Goal: Transaction & Acquisition: Purchase product/service

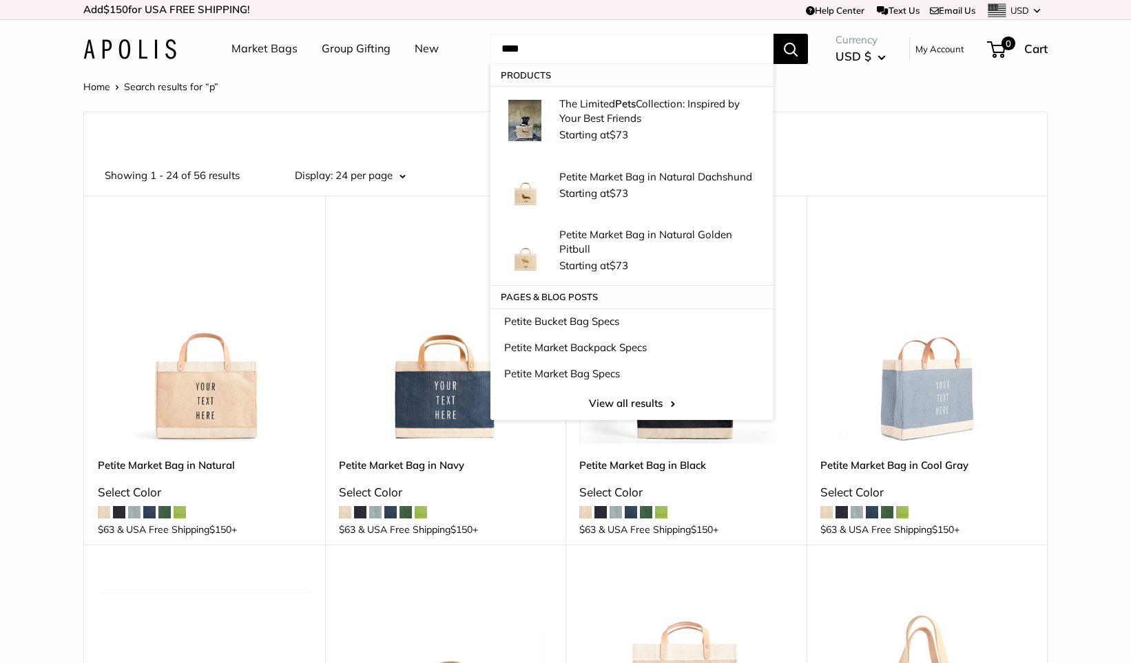
type input "****"
click at [791, 48] on button "Search" at bounding box center [790, 49] width 34 height 30
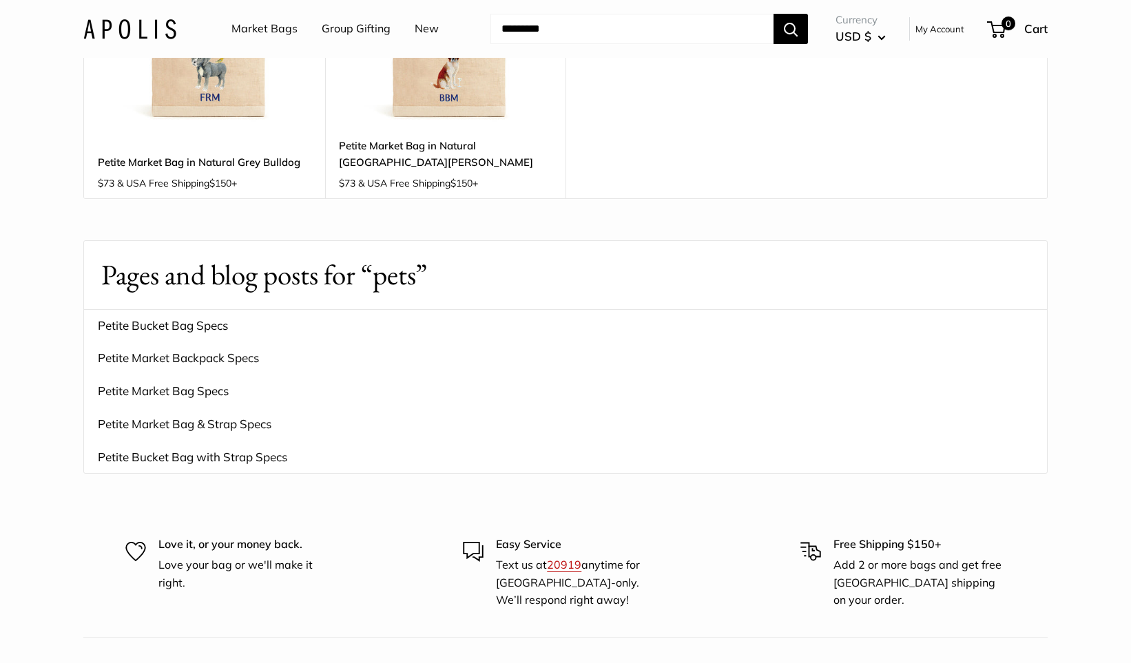
scroll to position [699, 0]
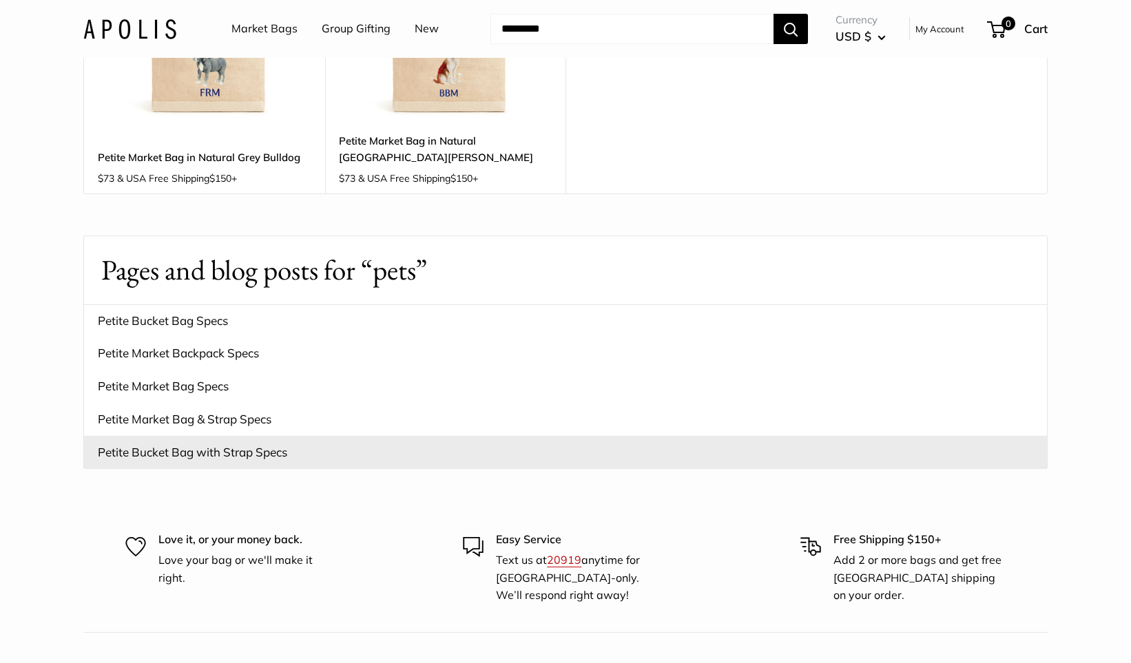
click at [226, 436] on link "Petite Bucket Bag with Strap Specs" at bounding box center [565, 452] width 963 height 33
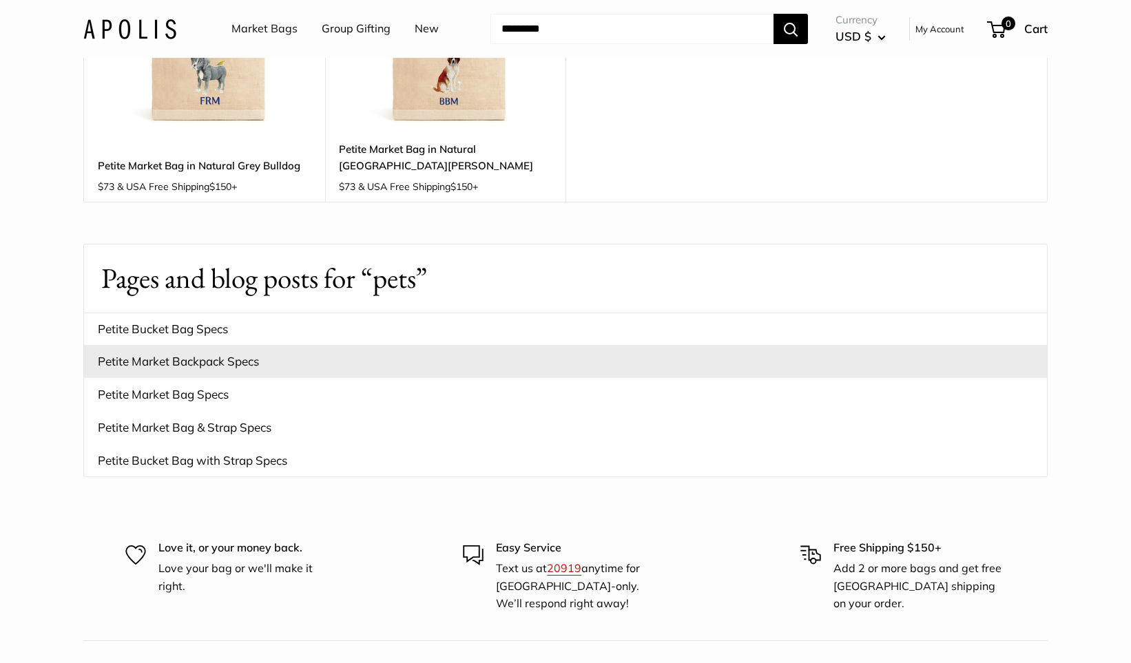
scroll to position [689, 0]
click at [222, 347] on link "Petite Market Backpack Specs" at bounding box center [565, 363] width 963 height 33
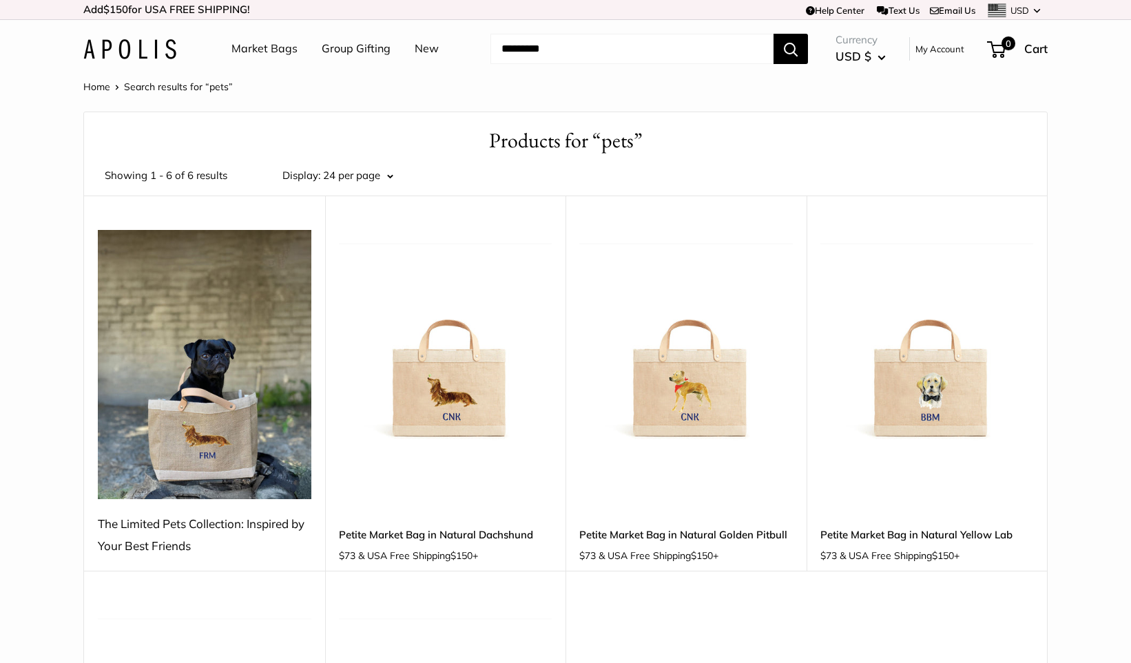
scroll to position [0, 0]
click at [0, 0] on img at bounding box center [0, 0] width 0 height 0
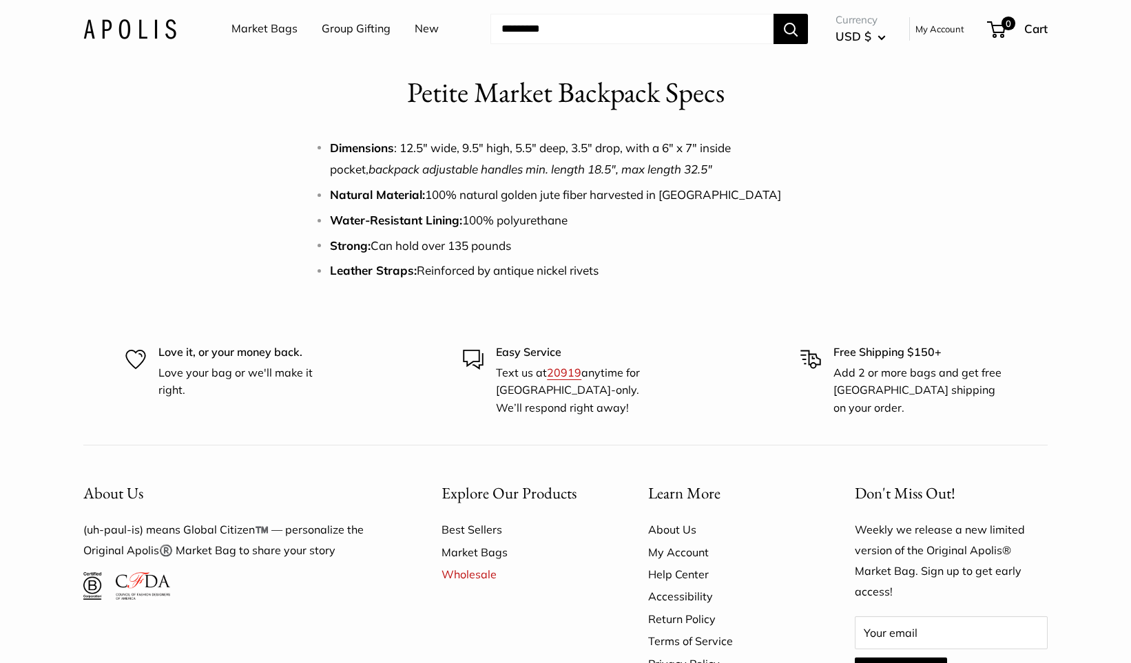
scroll to position [36, 0]
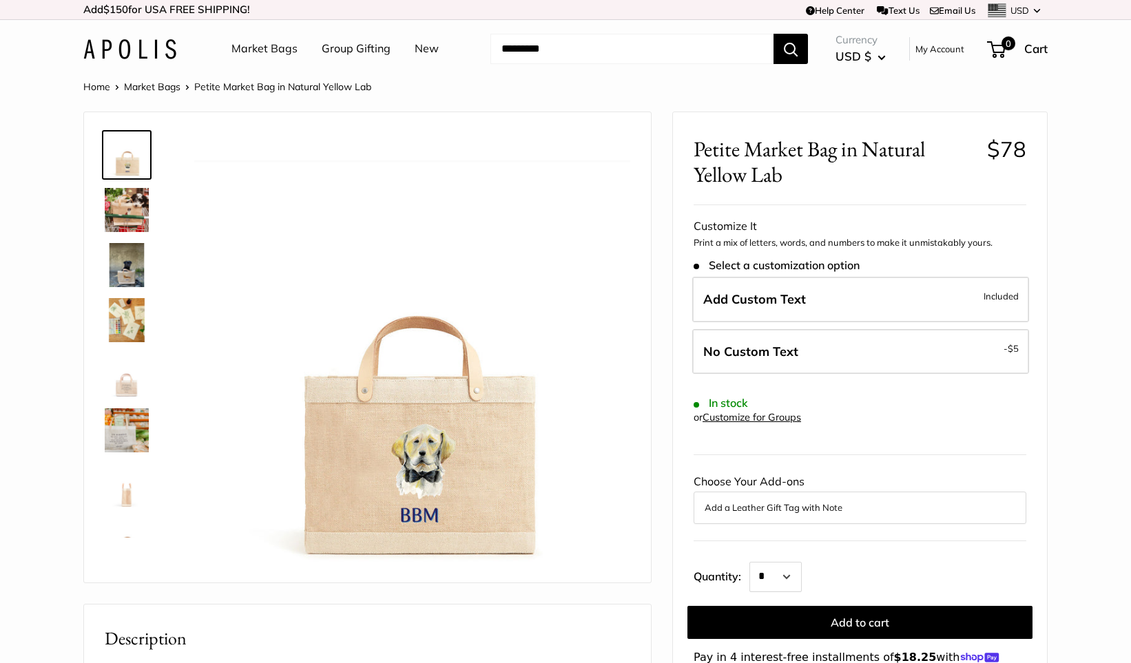
click at [132, 275] on img at bounding box center [127, 265] width 44 height 44
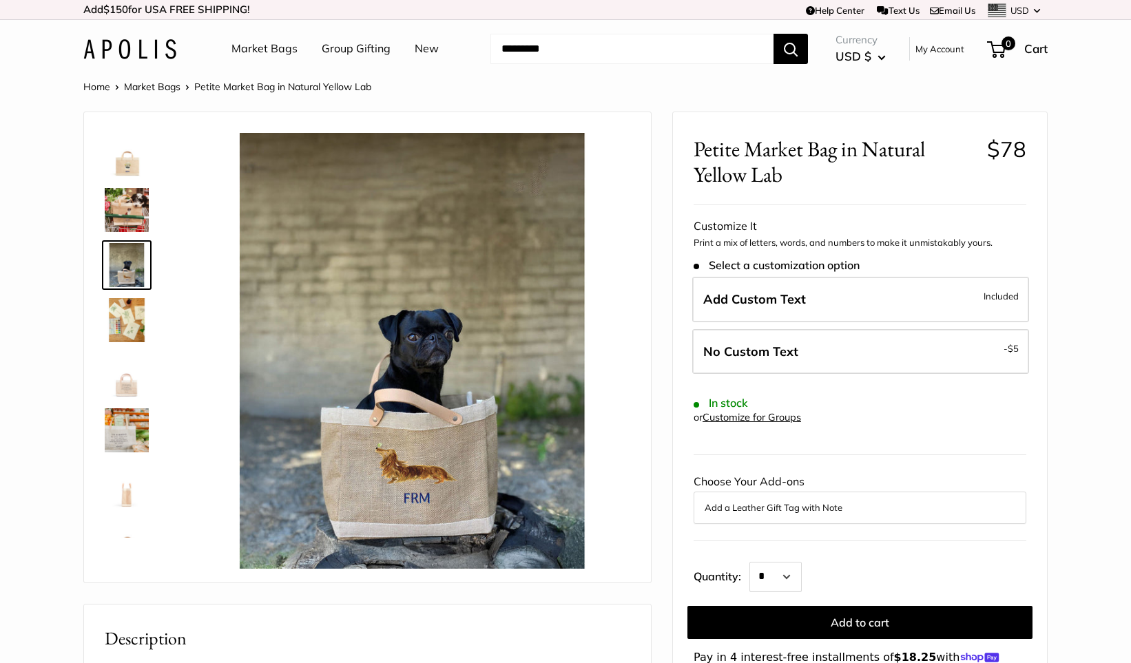
click at [129, 217] on img at bounding box center [127, 210] width 44 height 44
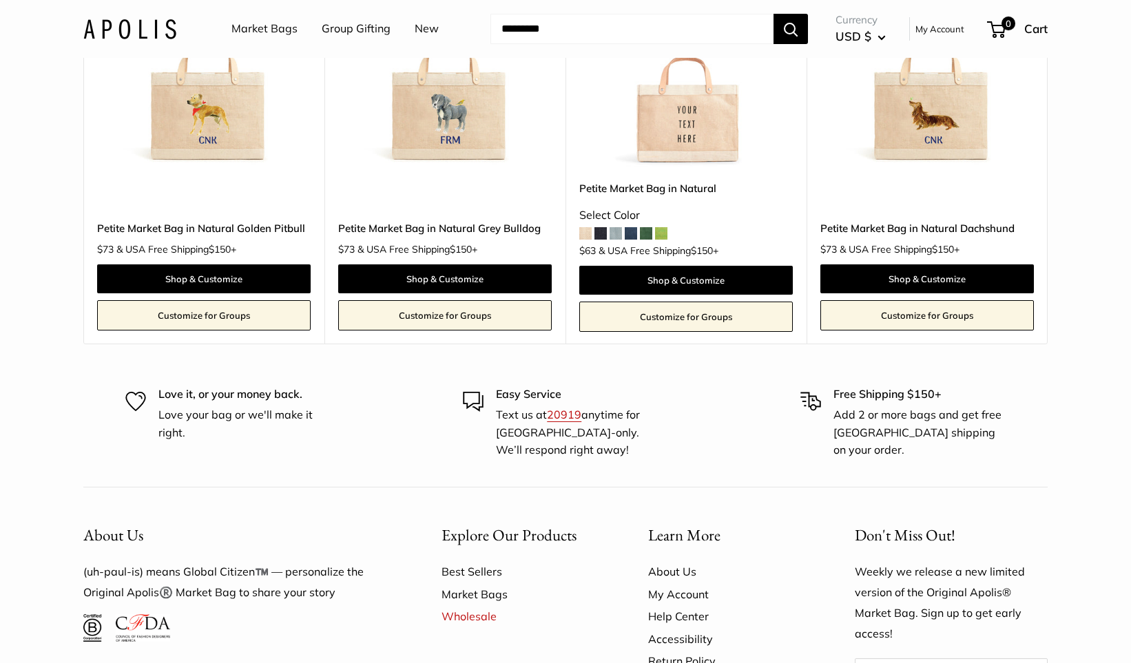
scroll to position [2472, 0]
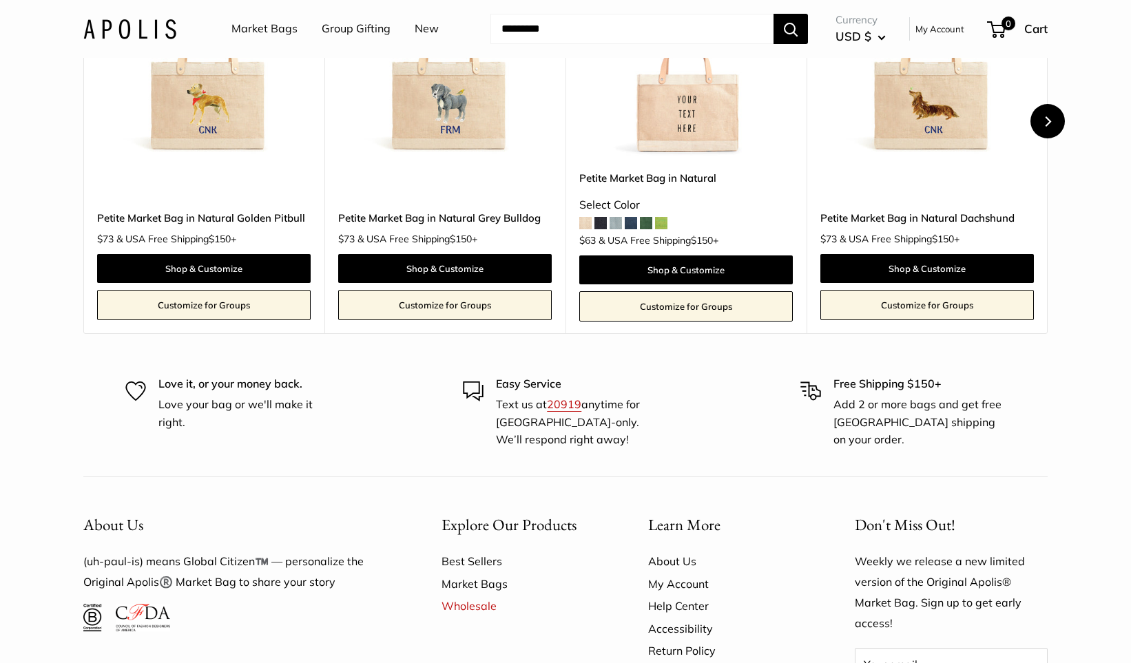
click at [1053, 138] on button "Next" at bounding box center [1047, 121] width 34 height 34
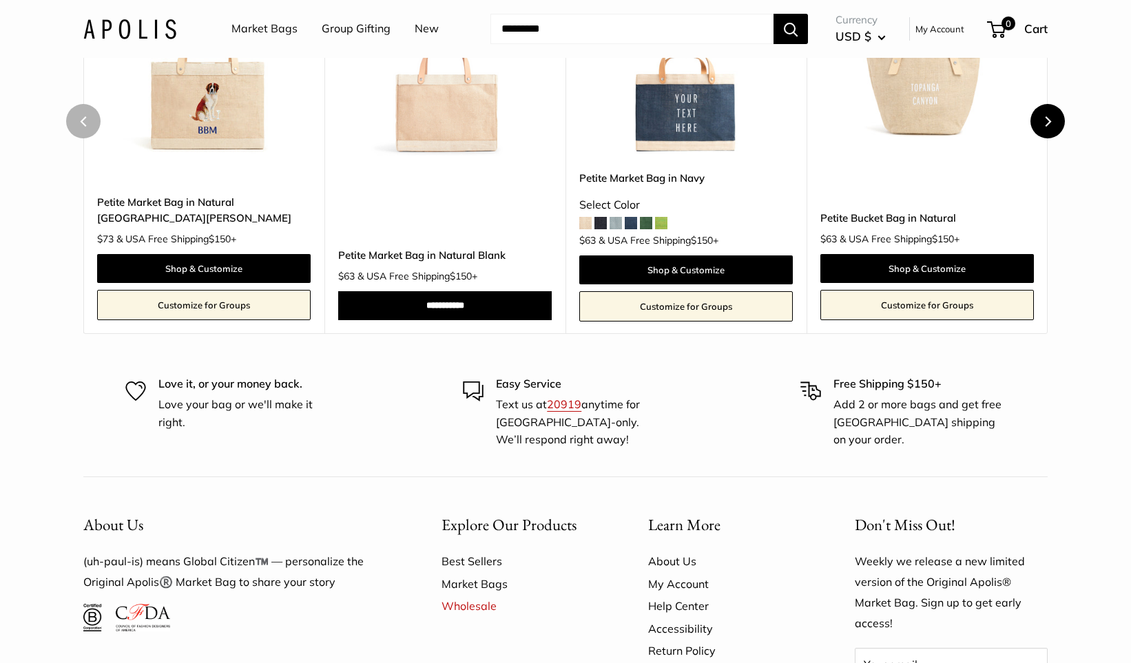
click at [1053, 138] on button "Next" at bounding box center [1047, 121] width 34 height 34
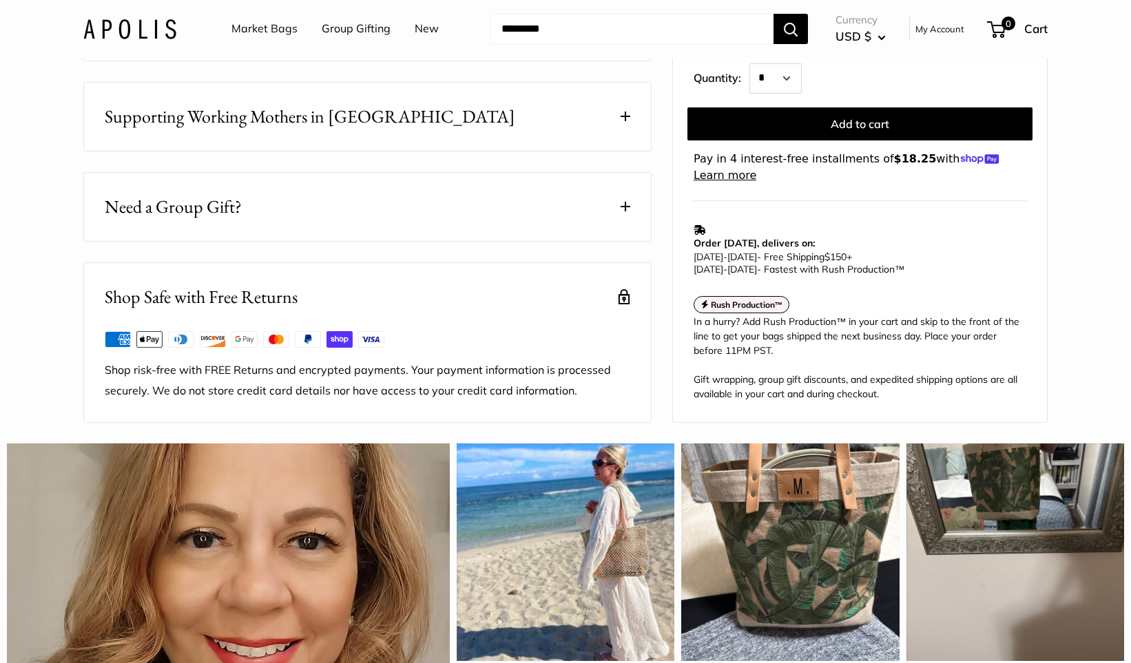
scroll to position [826, 0]
